Goal: Task Accomplishment & Management: Complete application form

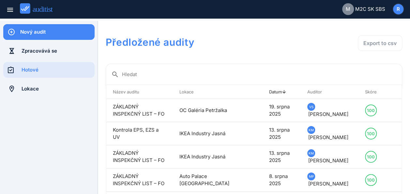
click at [44, 31] on div "Nový audit" at bounding box center [57, 31] width 74 height 7
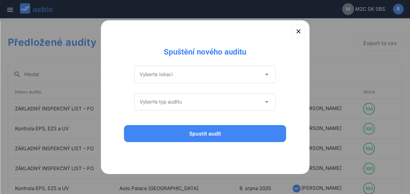
click at [193, 74] on input "Vyberte lokaci" at bounding box center [201, 74] width 122 height 10
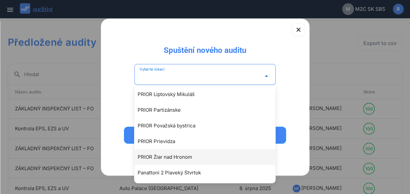
scroll to position [1303, 0]
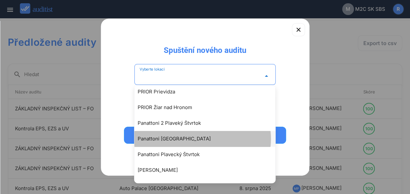
click at [173, 138] on div "Panattoni [GEOGRAPHIC_DATA]" at bounding box center [208, 139] width 141 height 8
type input "**********"
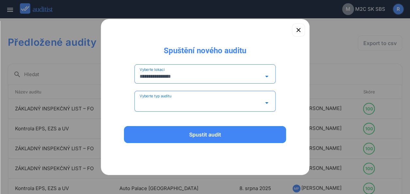
click at [183, 105] on input "Vyberte typ auditu" at bounding box center [201, 102] width 122 height 10
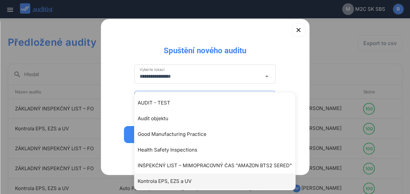
click at [187, 179] on div "Kontrola EPS, EZS a UV" at bounding box center [218, 181] width 161 height 8
type input "**********"
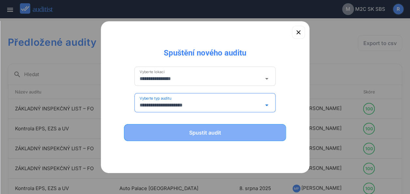
click at [188, 138] on button "Spustit audit" at bounding box center [205, 132] width 162 height 17
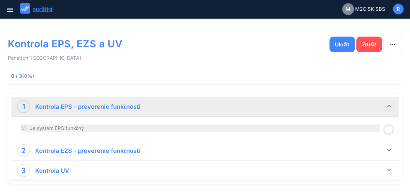
click at [76, 130] on div "1.1 Je systém EPS funkčný" at bounding box center [200, 128] width 359 height 8
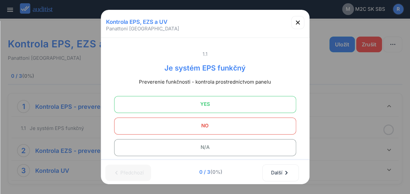
click at [203, 102] on span "YES" at bounding box center [205, 103] width 166 height 13
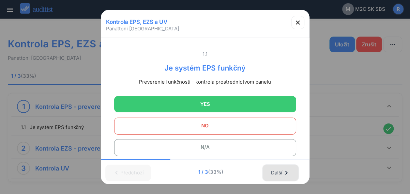
click at [276, 167] on div "Další chevron_right" at bounding box center [281, 172] width 20 height 14
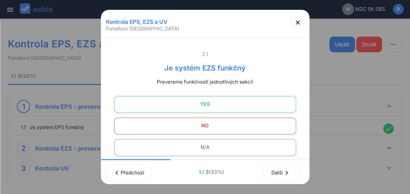
click at [211, 148] on span "N/A" at bounding box center [205, 146] width 166 height 13
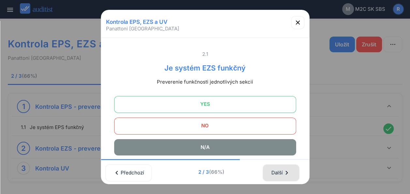
click at [276, 165] on div "Další chevron_right" at bounding box center [281, 172] width 20 height 14
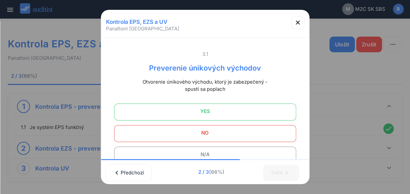
click at [209, 110] on span "YES" at bounding box center [205, 111] width 166 height 13
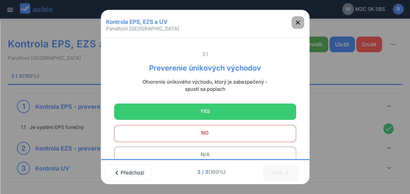
click at [300, 23] on icon "button" at bounding box center [298, 23] width 8 height 8
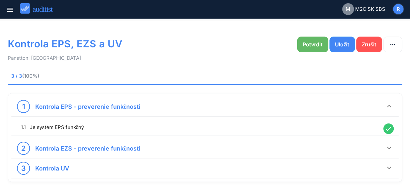
click at [316, 47] on div "Potvrdit" at bounding box center [313, 44] width 20 height 8
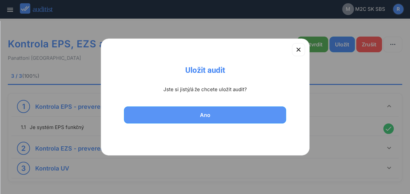
click at [214, 117] on div "Ano" at bounding box center [204, 115] width 145 height 8
